Goal: Download file/media

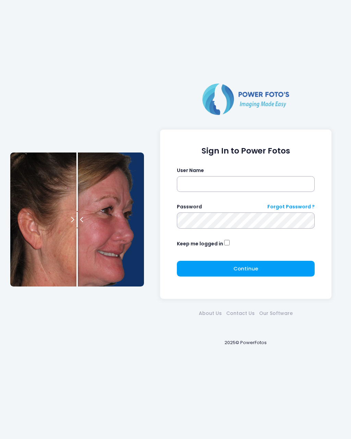
click at [199, 172] on label "User Name" at bounding box center [190, 170] width 27 height 7
click at [212, 185] on input "text" at bounding box center [246, 184] width 138 height 16
type input "********"
click button "submit" at bounding box center [0, 0] width 0 height 0
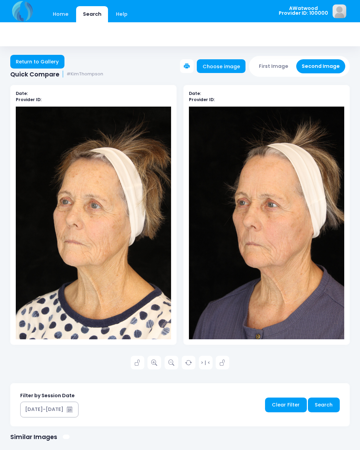
scroll to position [1, 0]
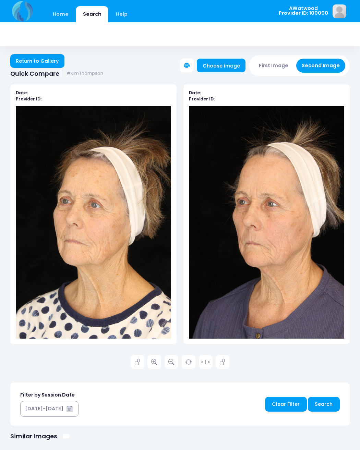
click at [58, 18] on link "Home" at bounding box center [60, 14] width 29 height 16
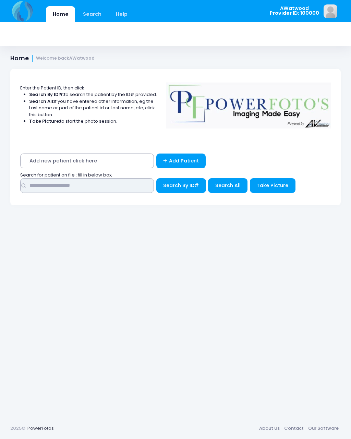
click at [48, 188] on input "text" at bounding box center [87, 185] width 134 height 15
type input "*******"
click at [228, 188] on span "Search All" at bounding box center [227, 185] width 25 height 7
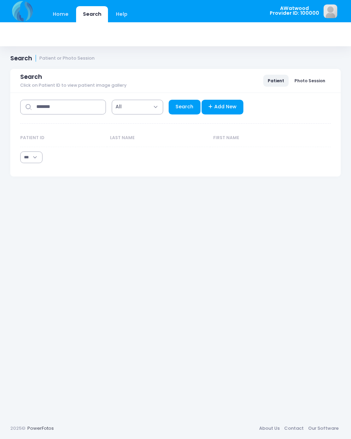
select select "***"
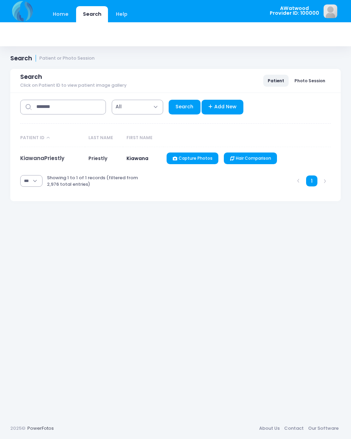
click at [40, 160] on link "KiawanaPriestly" at bounding box center [42, 158] width 44 height 7
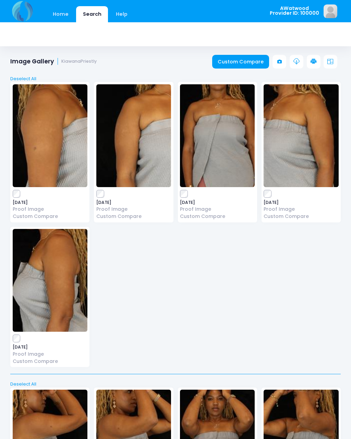
click at [297, 64] on icon at bounding box center [296, 62] width 6 height 6
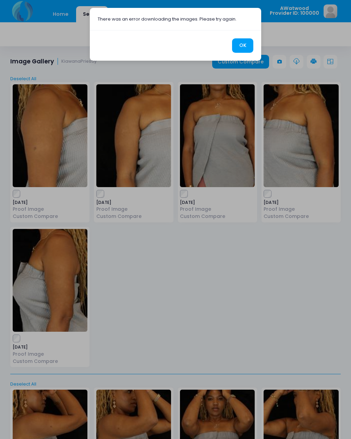
click at [238, 52] on button "OK" at bounding box center [242, 45] width 21 height 15
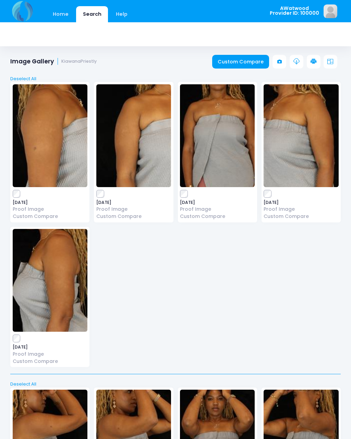
click at [292, 63] on link at bounding box center [297, 62] width 14 height 14
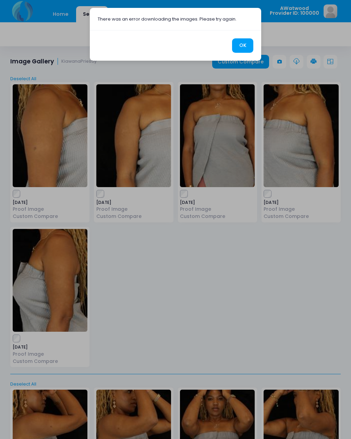
click at [236, 45] on button "OK" at bounding box center [242, 45] width 21 height 15
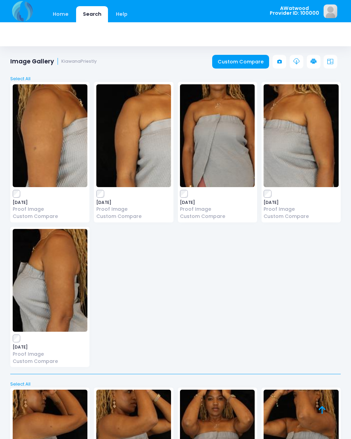
click at [296, 59] on icon at bounding box center [296, 62] width 6 height 6
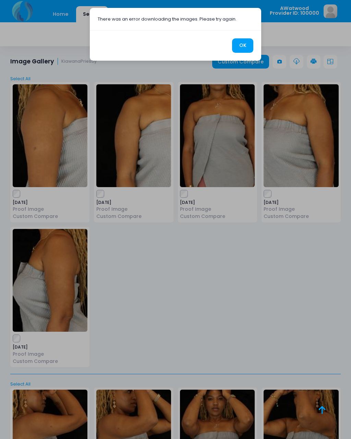
click at [241, 46] on button "OK" at bounding box center [242, 45] width 21 height 15
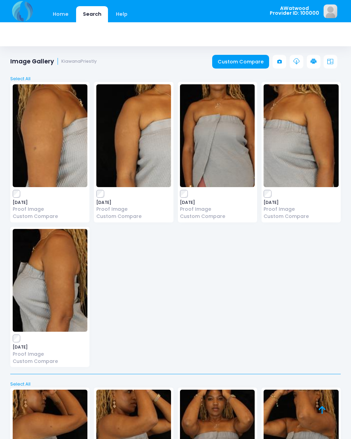
click at [25, 191] on label at bounding box center [50, 194] width 75 height 7
click at [181, 187] on img at bounding box center [217, 135] width 75 height 103
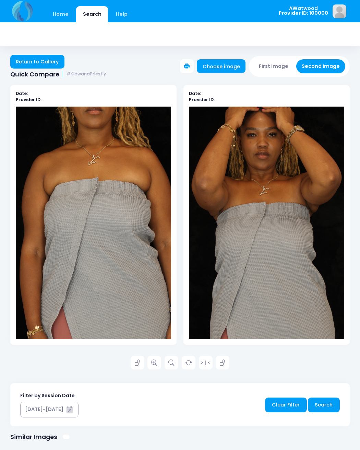
scroll to position [1, 0]
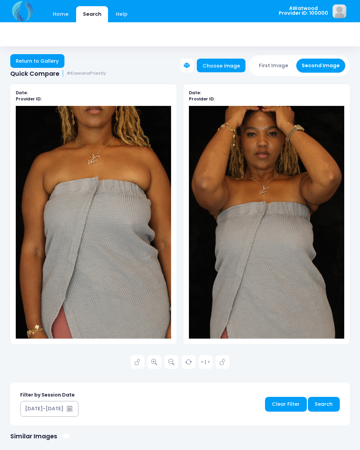
click at [33, 59] on link "Return to Gallery" at bounding box center [37, 61] width 54 height 14
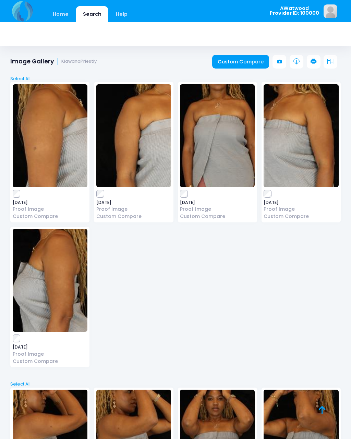
click at [185, 187] on img at bounding box center [217, 135] width 75 height 103
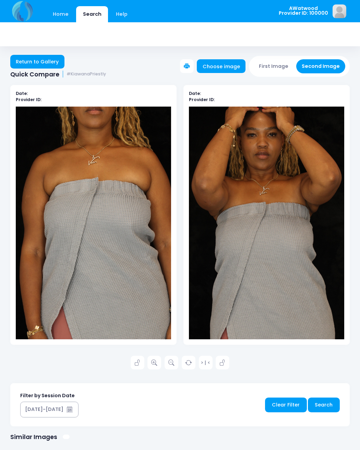
scroll to position [1, 0]
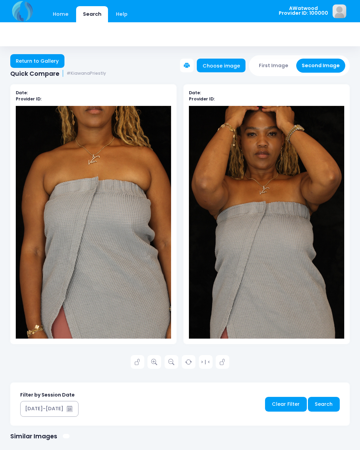
click at [280, 197] on div at bounding box center [266, 222] width 155 height 233
click at [29, 67] on link "Return to Gallery" at bounding box center [37, 61] width 54 height 14
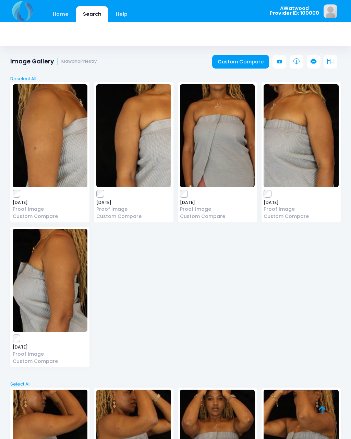
click at [293, 64] on icon at bounding box center [296, 62] width 6 height 6
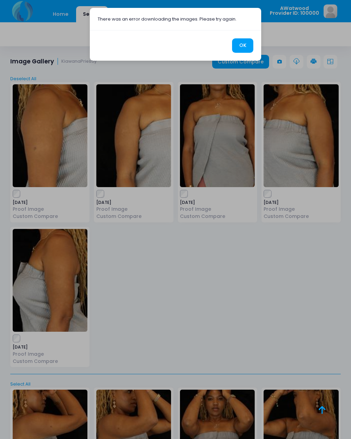
click at [240, 46] on button "OK" at bounding box center [242, 45] width 21 height 15
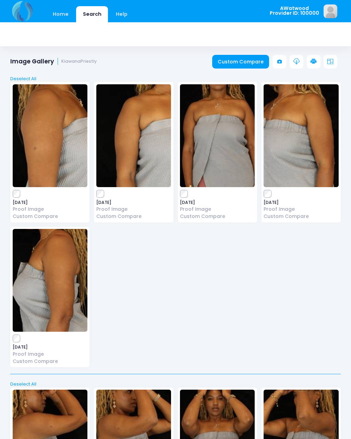
click at [296, 64] on icon at bounding box center [296, 62] width 6 height 6
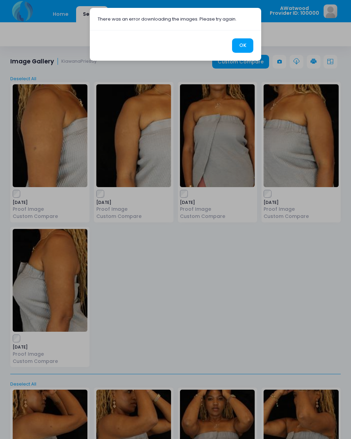
click at [244, 39] on button "OK" at bounding box center [242, 45] width 21 height 15
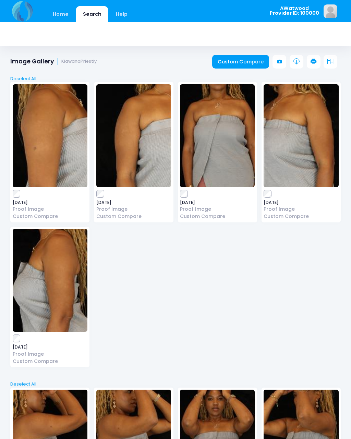
click at [23, 77] on link "Deselect All" at bounding box center [175, 78] width 335 height 7
click at [20, 78] on link "Select All" at bounding box center [175, 78] width 335 height 7
click at [279, 63] on icon at bounding box center [279, 61] width 4 height 4
click at [331, 64] on icon at bounding box center [330, 62] width 6 height 6
click at [298, 61] on icon at bounding box center [296, 62] width 6 height 6
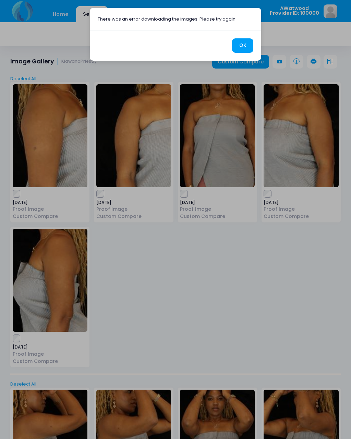
click at [242, 50] on button "OK" at bounding box center [242, 45] width 21 height 15
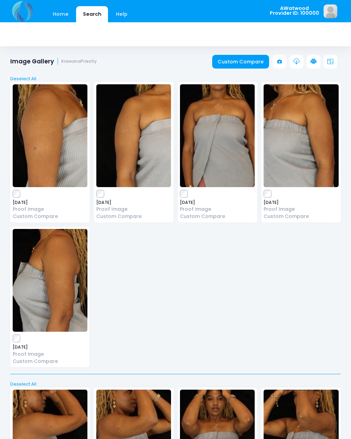
click at [28, 79] on link "Deselect All" at bounding box center [175, 78] width 335 height 7
click at [18, 84] on img at bounding box center [50, 135] width 75 height 103
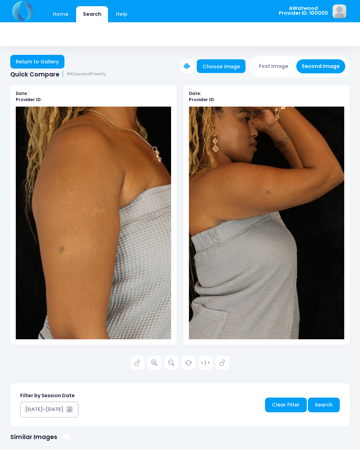
click at [33, 65] on link "Return to Gallery" at bounding box center [37, 62] width 54 height 14
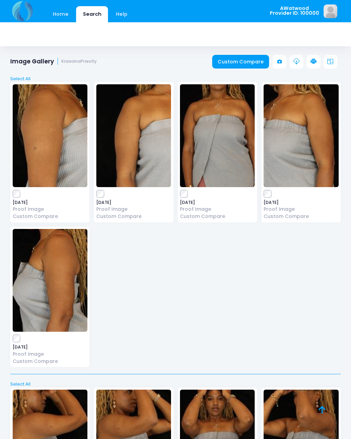
click at [26, 197] on label at bounding box center [50, 194] width 75 height 7
click at [293, 64] on link at bounding box center [297, 62] width 14 height 14
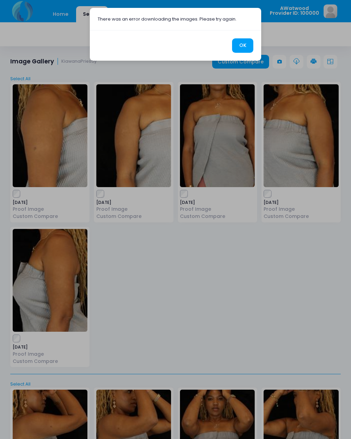
click at [242, 46] on button "OK" at bounding box center [242, 45] width 21 height 15
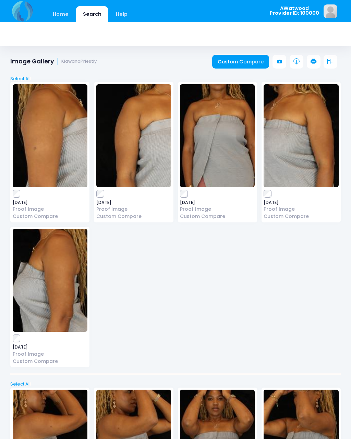
click at [233, 314] on div "2025-08-14 Proof Image Custom Compare 2025-08-14 Proof Image 2025-08-14" at bounding box center [175, 222] width 335 height 290
click at [18, 76] on link "Select All" at bounding box center [175, 78] width 335 height 7
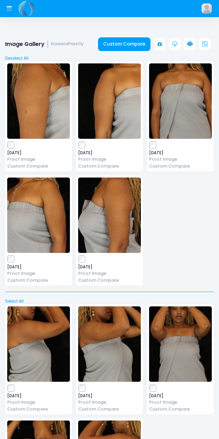
click at [179, 41] on link at bounding box center [175, 44] width 12 height 12
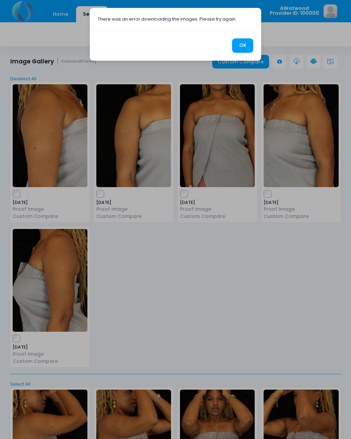
click at [241, 46] on button "OK" at bounding box center [242, 45] width 21 height 15
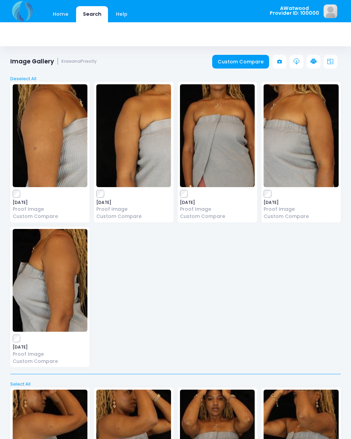
click at [299, 63] on icon at bounding box center [296, 62] width 6 height 6
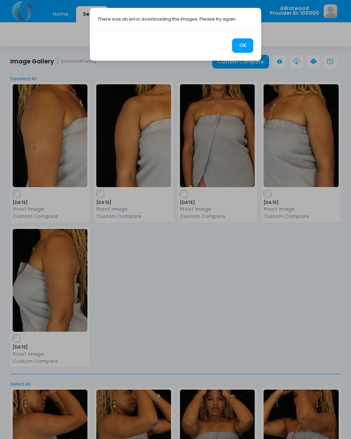
click at [240, 41] on button "OK" at bounding box center [242, 45] width 21 height 15
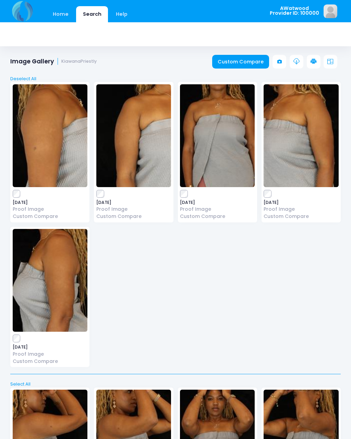
click at [53, 159] on img at bounding box center [50, 135] width 75 height 103
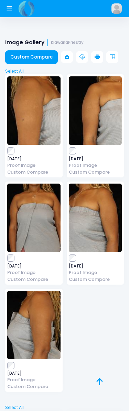
click at [74, 28] on div "AWatwood Provider ID: 100000 Edit Profile" at bounding box center [64, 384] width 129 height 768
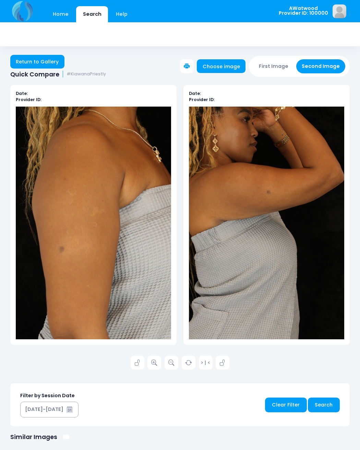
click at [36, 58] on link "Return to Gallery" at bounding box center [37, 62] width 54 height 14
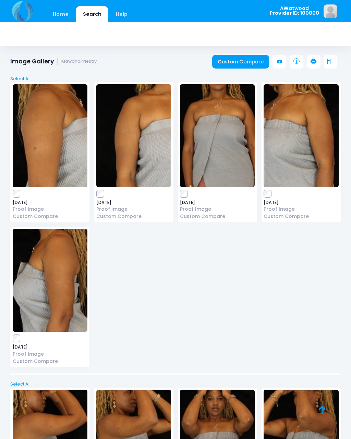
click at [292, 64] on link at bounding box center [297, 62] width 14 height 14
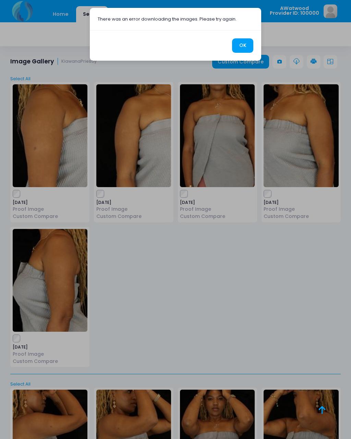
click at [239, 36] on div "OK" at bounding box center [175, 45] width 171 height 31
click at [235, 41] on button "OK" at bounding box center [242, 45] width 21 height 15
